Goal: Information Seeking & Learning: Learn about a topic

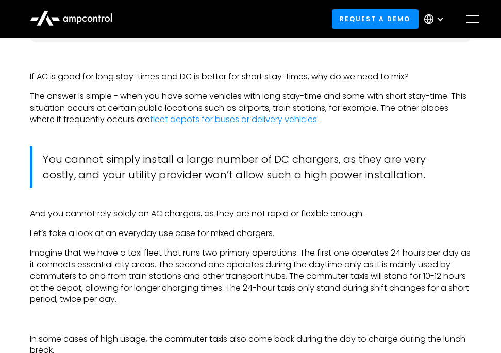
scroll to position [1901, 0]
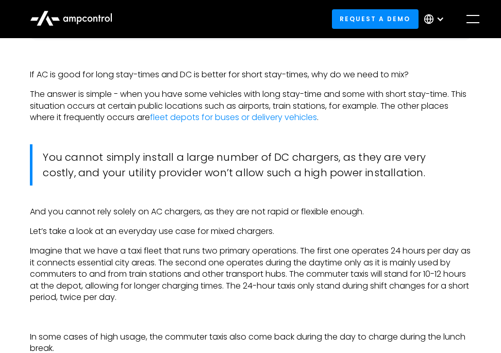
drag, startPoint x: 214, startPoint y: 246, endPoint x: 177, endPoint y: 309, distance: 72.6
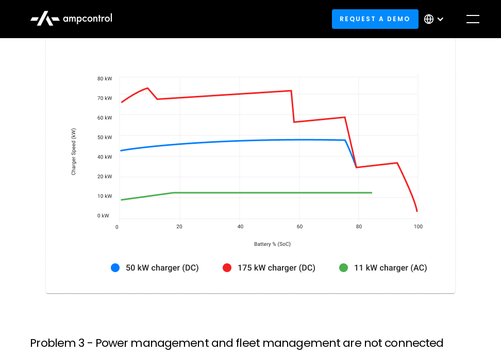
scroll to position [3020, 0]
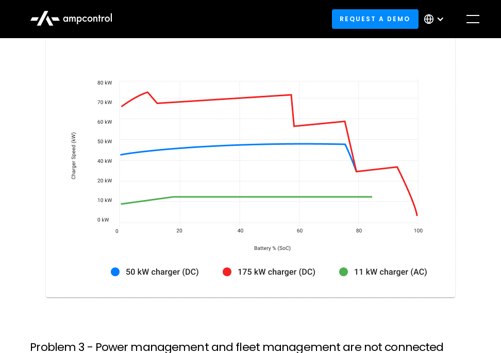
click at [134, 203] on img at bounding box center [250, 167] width 413 height 266
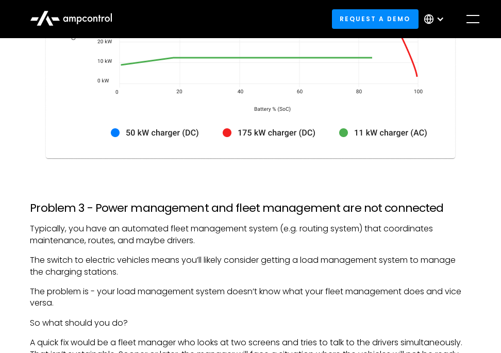
scroll to position [3160, 0]
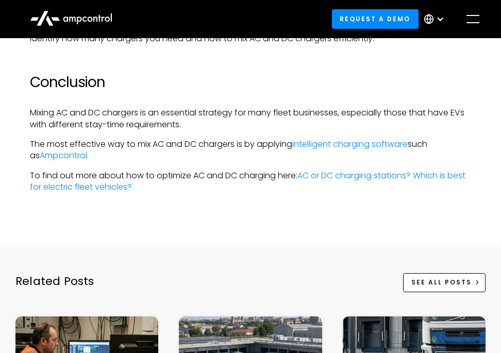
scroll to position [4115, 0]
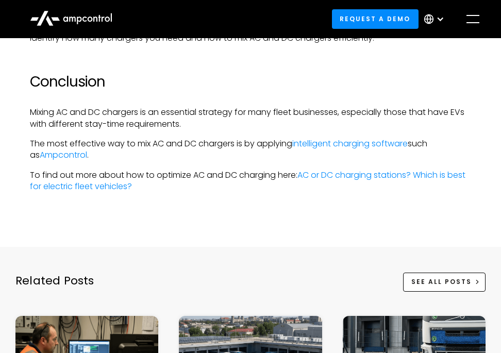
click at [284, 150] on p "The most effective way to mix AC and DC chargers is by applying intelligent cha…" at bounding box center [250, 149] width 441 height 23
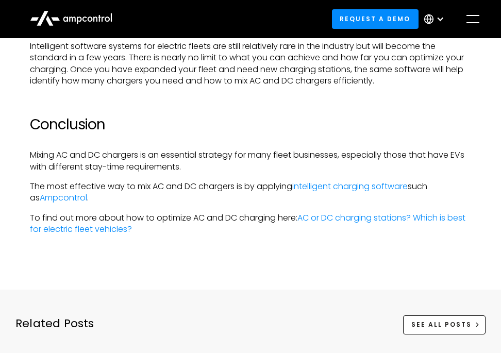
scroll to position [4068, 0]
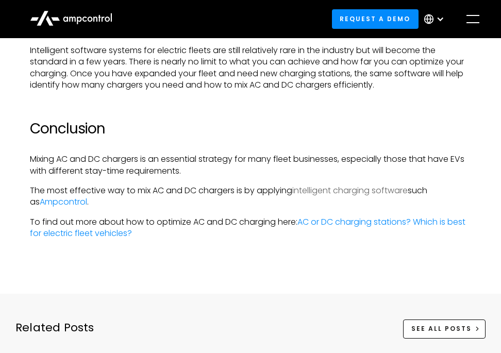
click at [339, 189] on link "intelligent charging software" at bounding box center [351, 191] width 116 height 12
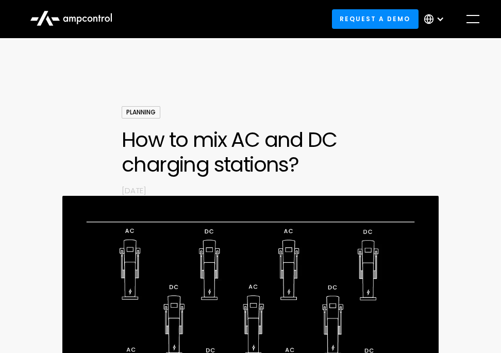
scroll to position [0, 0]
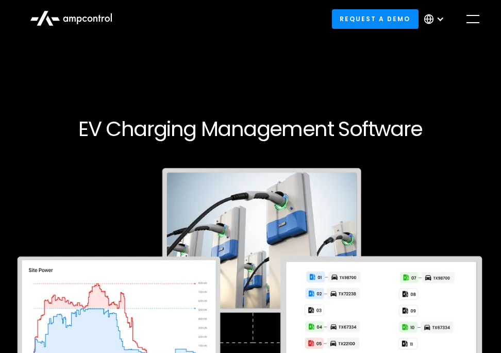
scroll to position [1, 0]
